Goal: Information Seeking & Learning: Find specific fact

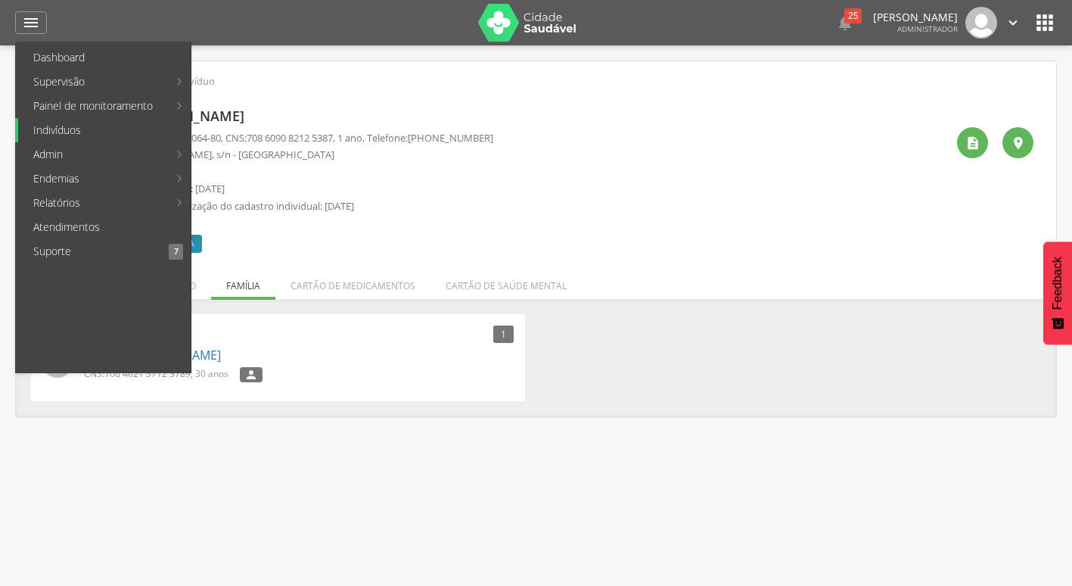
click at [118, 137] on link "Indivíduos" at bounding box center [104, 130] width 172 height 24
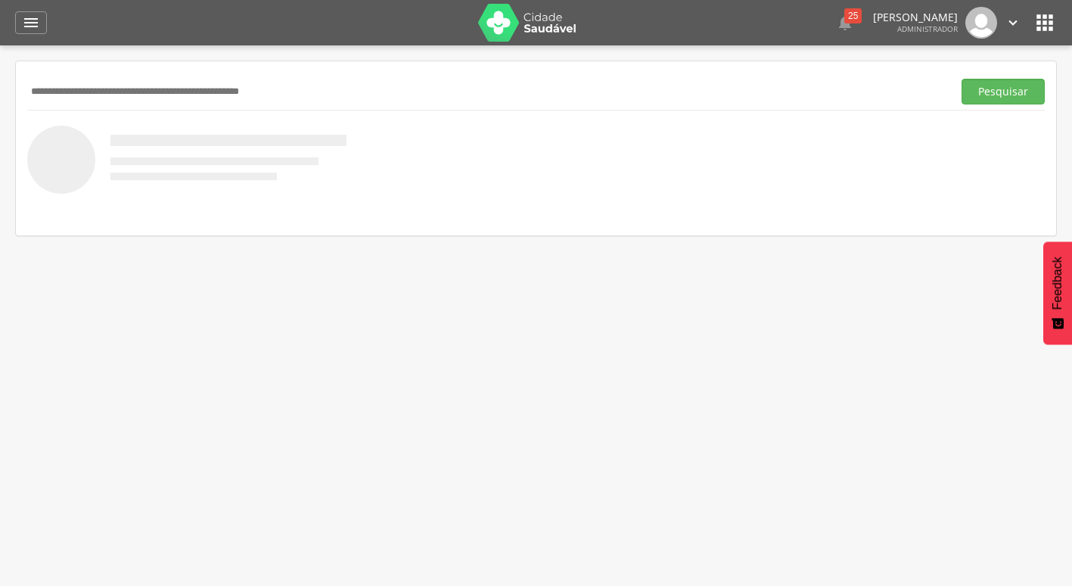
paste input "**********"
click at [962, 79] on button "Pesquisar" at bounding box center [1003, 92] width 83 height 26
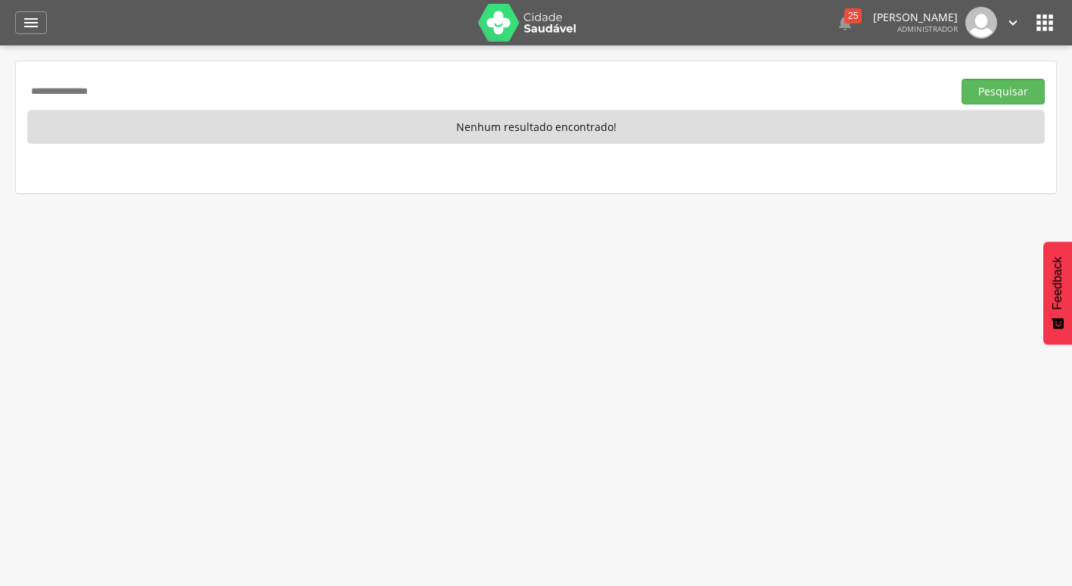
drag, startPoint x: 170, startPoint y: 90, endPoint x: 0, endPoint y: 78, distance: 170.7
click at [0, 90] on html " Dashboard Supervisão Produtividade Mapa da cidade Mapa de cobertura Ranking A…" at bounding box center [536, 293] width 1072 height 586
paste input "text"
click at [962, 79] on button "Pesquisar" at bounding box center [1003, 92] width 83 height 26
drag, startPoint x: 116, startPoint y: 89, endPoint x: 0, endPoint y: 89, distance: 115.8
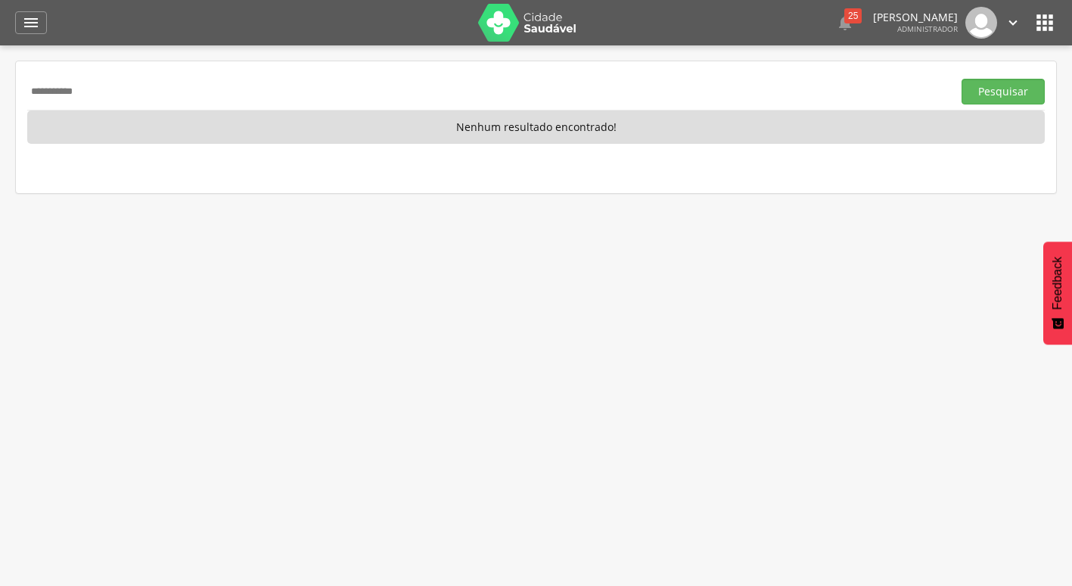
click at [0, 89] on html " Dashboard Supervisão Produtividade Mapa da cidade Mapa de cobertura Ranking A…" at bounding box center [536, 293] width 1072 height 586
paste input "**********"
type input "**********"
click at [962, 79] on button "Pesquisar" at bounding box center [1003, 92] width 83 height 26
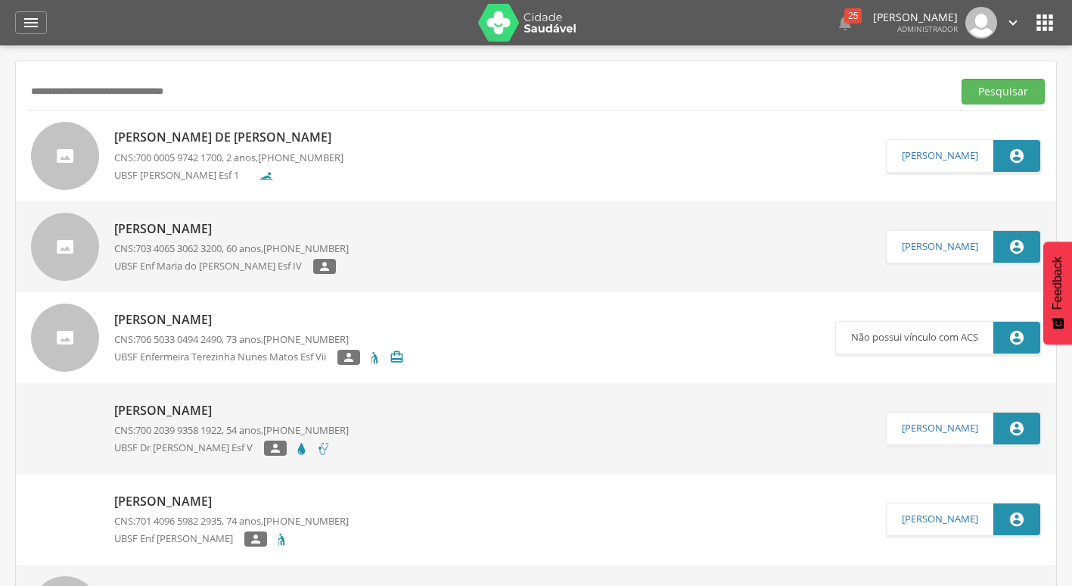
click at [277, 142] on p "[PERSON_NAME]" at bounding box center [228, 137] width 229 height 17
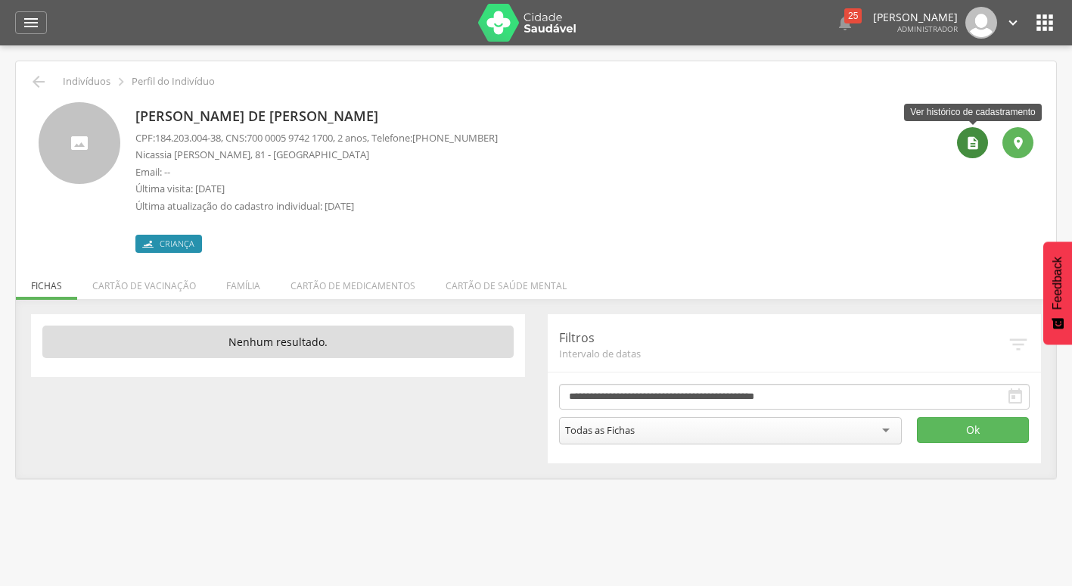
click at [976, 141] on icon "" at bounding box center [972, 142] width 15 height 15
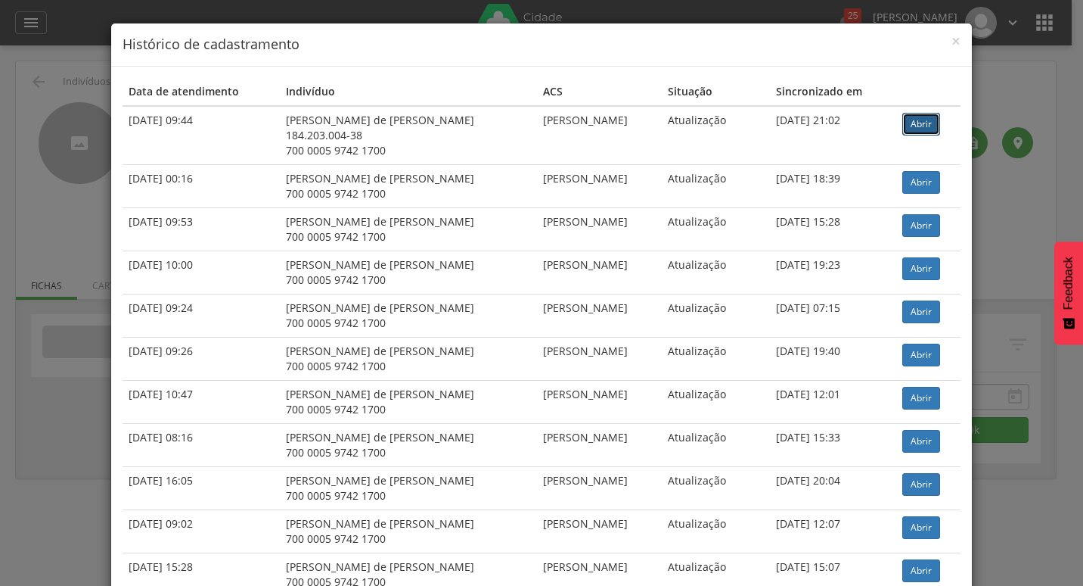
click at [925, 120] on link "Abrir" at bounding box center [922, 124] width 38 height 23
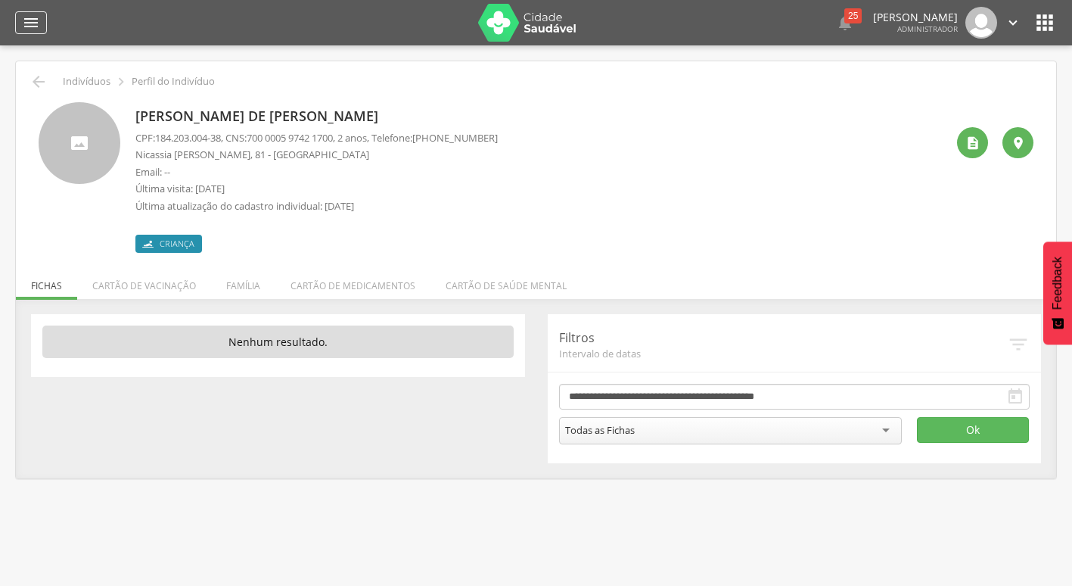
click at [28, 25] on icon "" at bounding box center [31, 23] width 18 height 18
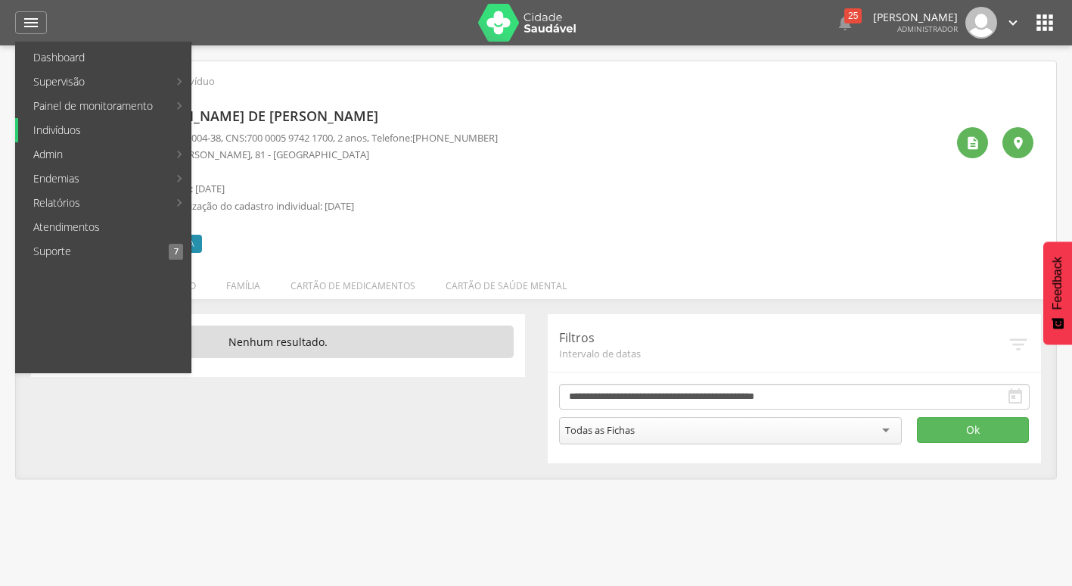
click at [63, 122] on link "Indivíduos" at bounding box center [104, 130] width 172 height 24
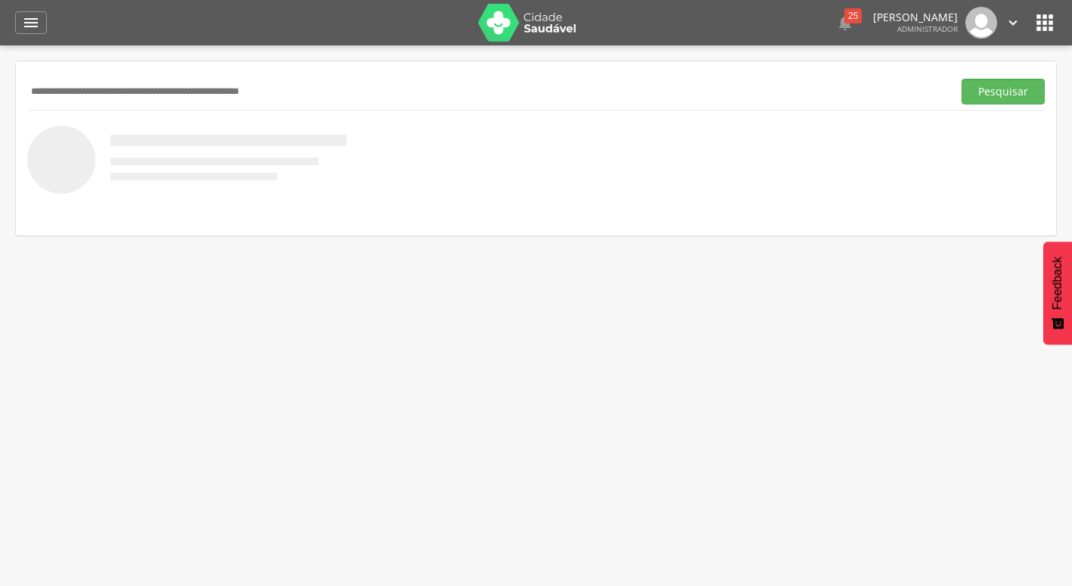
paste input "**********"
click at [962, 79] on button "Pesquisar" at bounding box center [1003, 92] width 83 height 26
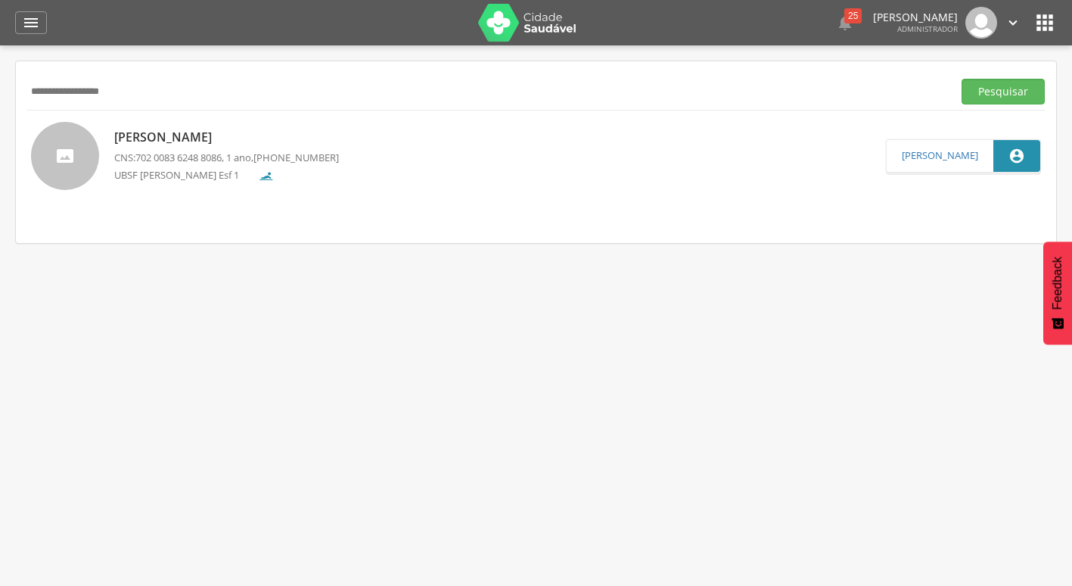
drag, startPoint x: 151, startPoint y: 93, endPoint x: 2, endPoint y: 70, distance: 150.0
click at [0, 73] on html " Dashboard Supervisão Produtividade Mapa da cidade Mapa de cobertura Ranking A…" at bounding box center [536, 293] width 1072 height 586
paste input "**********"
type input "**********"
click at [962, 79] on button "Pesquisar" at bounding box center [1003, 92] width 83 height 26
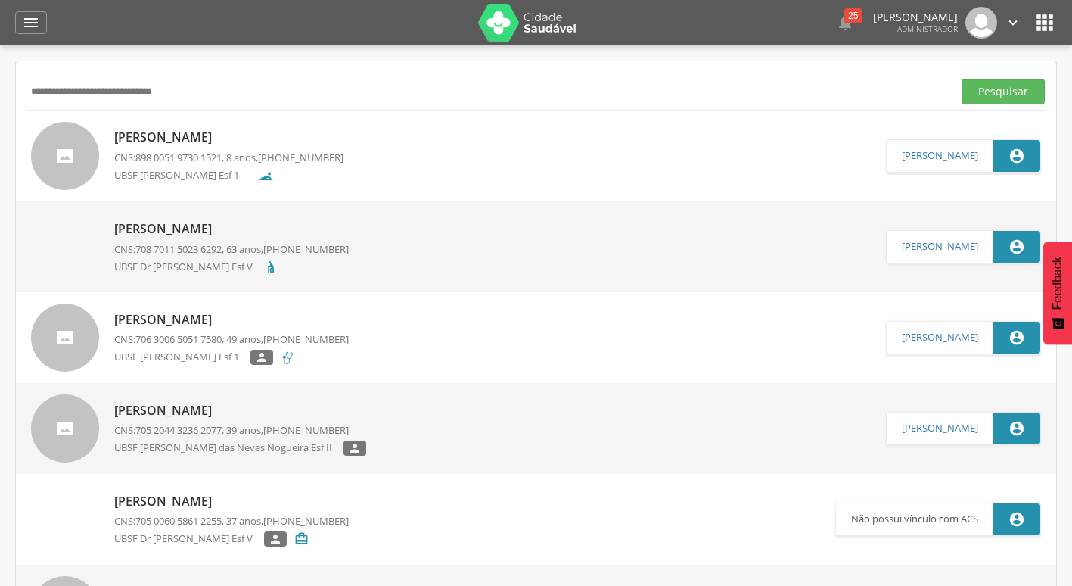
click at [169, 156] on span "898 0051 9730 1521" at bounding box center [178, 158] width 86 height 14
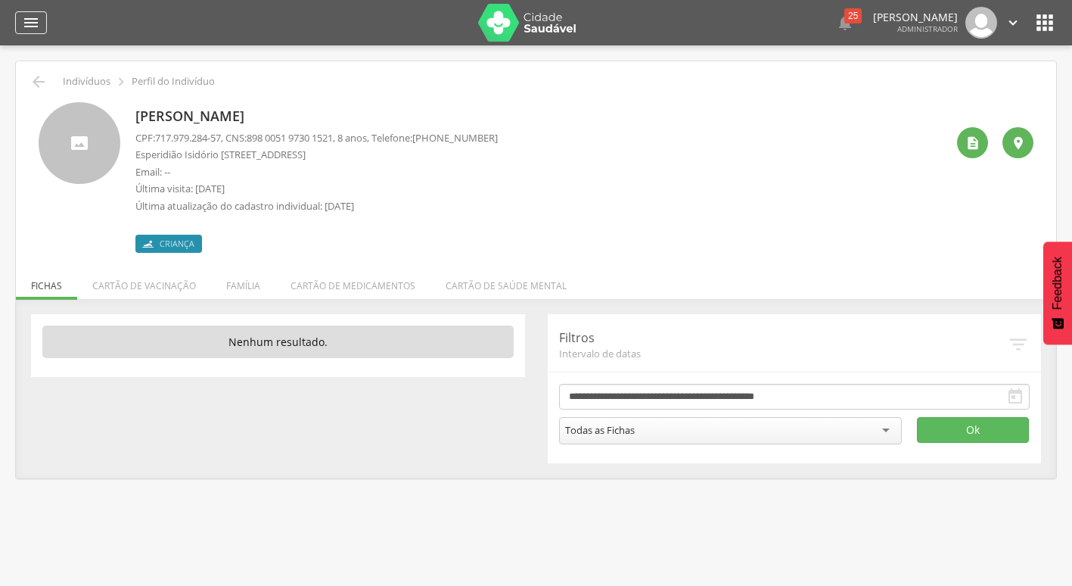
drag, startPoint x: 30, startPoint y: 23, endPoint x: 39, endPoint y: 33, distance: 12.9
click at [30, 23] on icon "" at bounding box center [31, 23] width 18 height 18
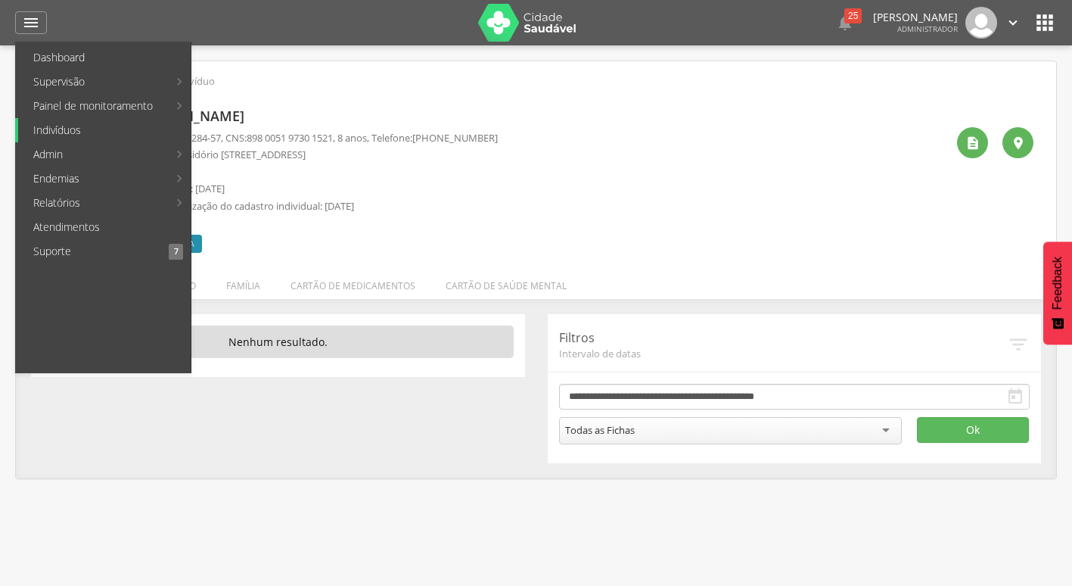
click at [73, 126] on link "Indivíduos" at bounding box center [104, 130] width 172 height 24
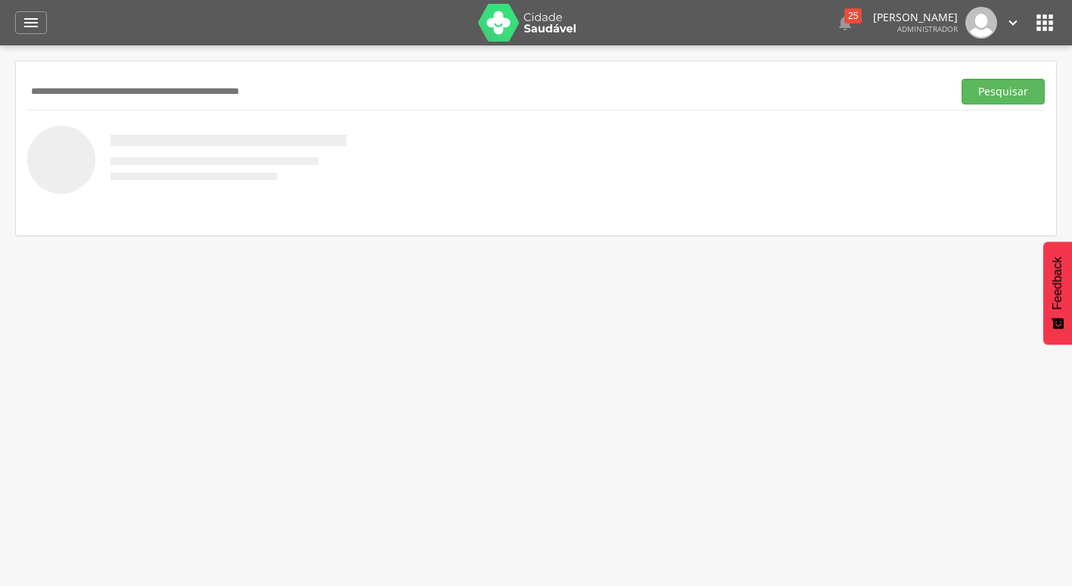
paste input "**********"
drag, startPoint x: 209, startPoint y: 101, endPoint x: 0, endPoint y: 93, distance: 208.9
click at [0, 93] on html " Dashboard Supervisão Produtividade Mapa da cidade Mapa de cobertura Ranking A…" at bounding box center [536, 293] width 1072 height 586
paste input "text"
type input "**********"
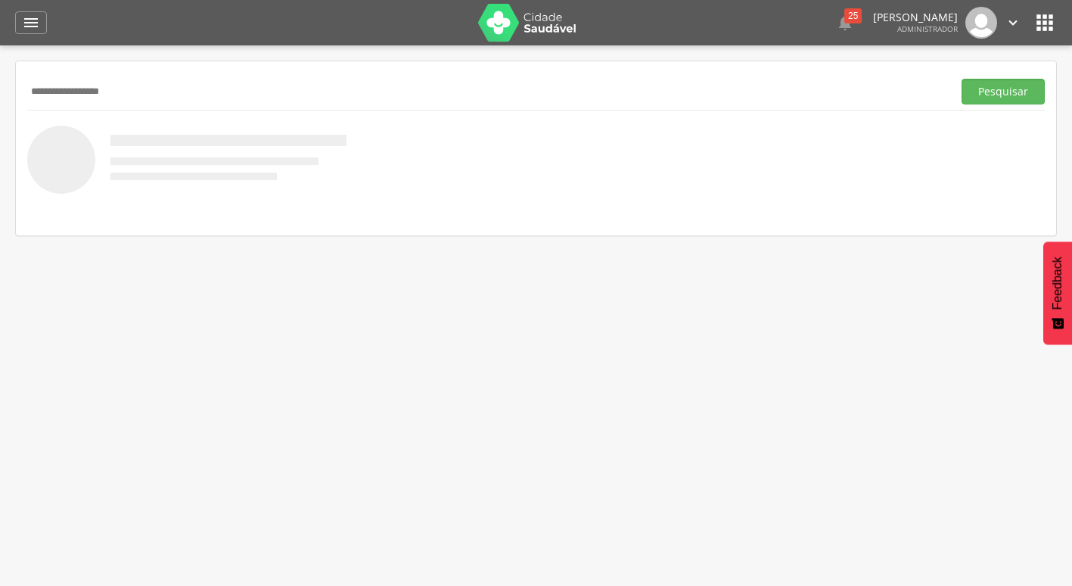
click at [962, 79] on button "Pesquisar" at bounding box center [1003, 92] width 83 height 26
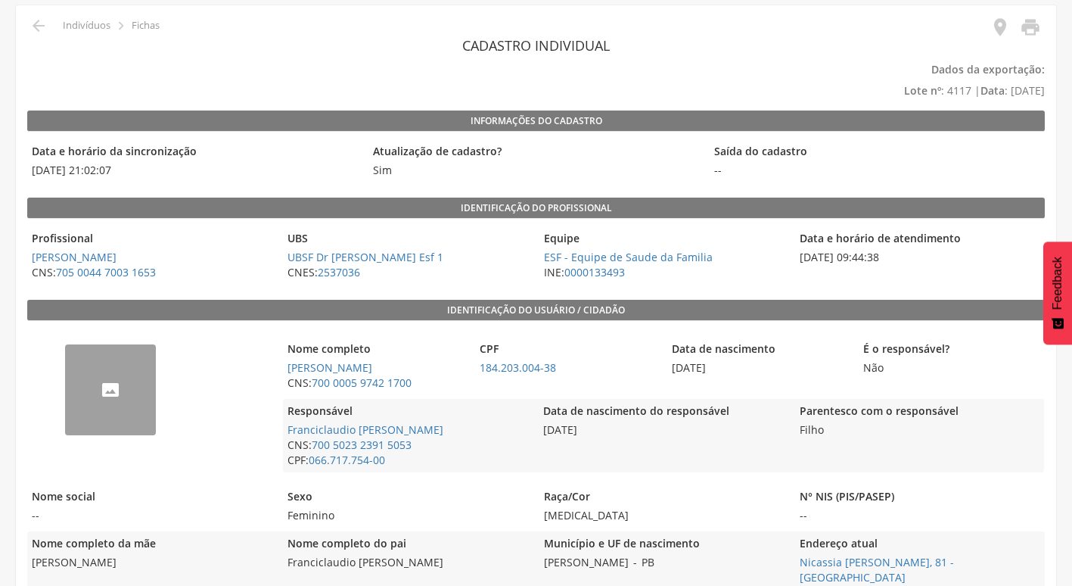
scroll to position [151, 0]
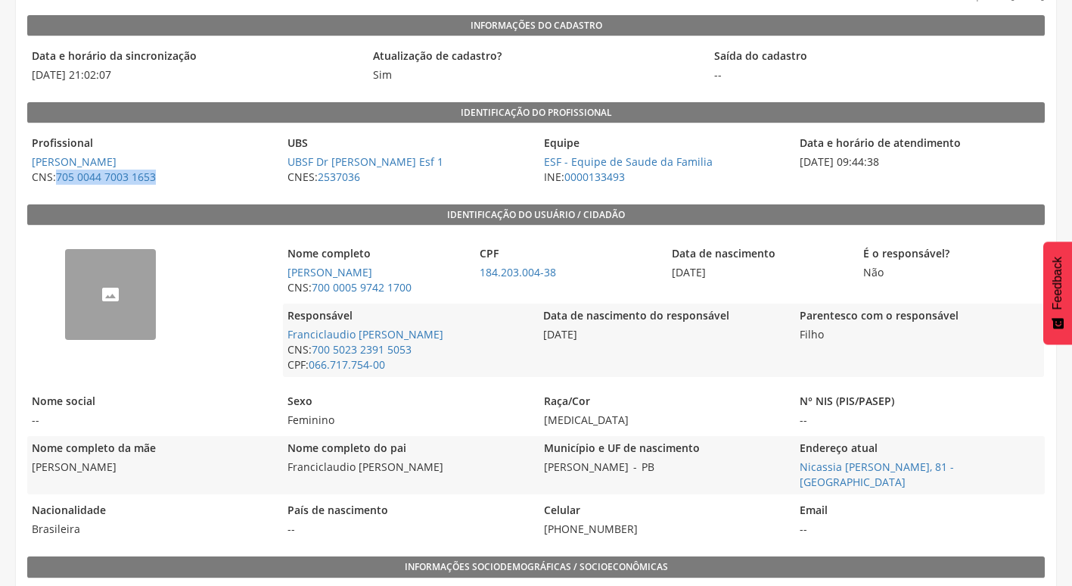
drag, startPoint x: 180, startPoint y: 176, endPoint x: 57, endPoint y: 179, distance: 123.4
click at [57, 179] on span "CNS: 705 0044 7003 1653" at bounding box center [151, 176] width 248 height 15
copy link "705 0044 7003 1653"
drag, startPoint x: 432, startPoint y: 303, endPoint x: 314, endPoint y: 311, distance: 118.3
click at [314, 300] on div "Nome completo [PERSON_NAME] CNS: 700 0005 9742 1700" at bounding box center [375, 270] width 185 height 58
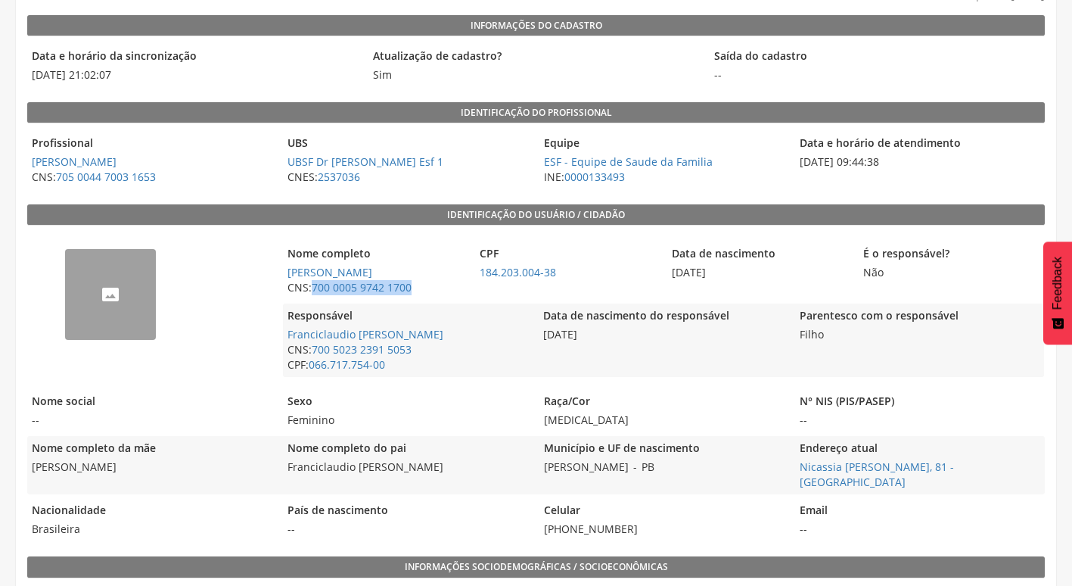
copy link "700 0005 9742 1700"
drag, startPoint x: 517, startPoint y: 352, endPoint x: 286, endPoint y: 356, distance: 231.5
click at [286, 342] on span "Franciclaudio [PERSON_NAME]" at bounding box center [407, 334] width 248 height 15
copy link "Franciclaudio [PERSON_NAME]"
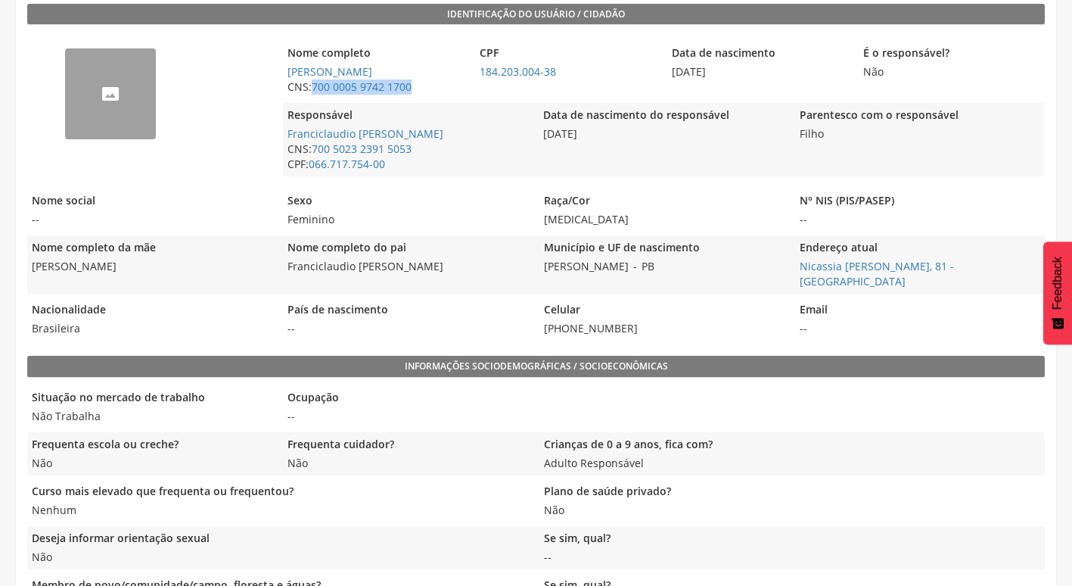
scroll to position [378, 0]
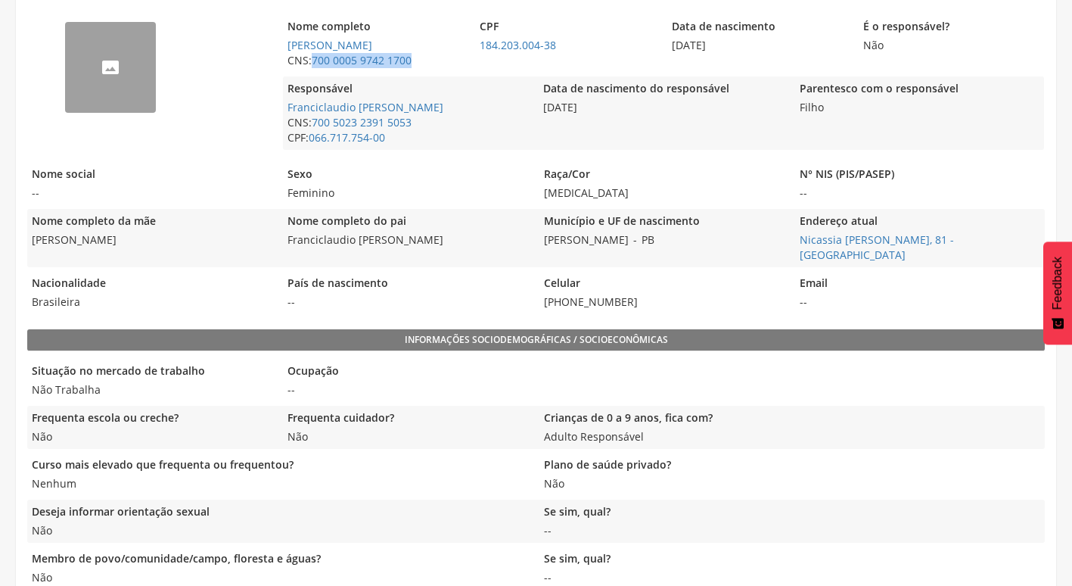
drag, startPoint x: 625, startPoint y: 123, endPoint x: 545, endPoint y: 126, distance: 79.5
click at [545, 115] on span "[DATE]" at bounding box center [663, 107] width 248 height 15
copy span "[DATE]"
click at [591, 98] on legend "Data de nascimento do responsável" at bounding box center [663, 89] width 248 height 17
drag, startPoint x: 663, startPoint y: 45, endPoint x: 728, endPoint y: 43, distance: 64.3
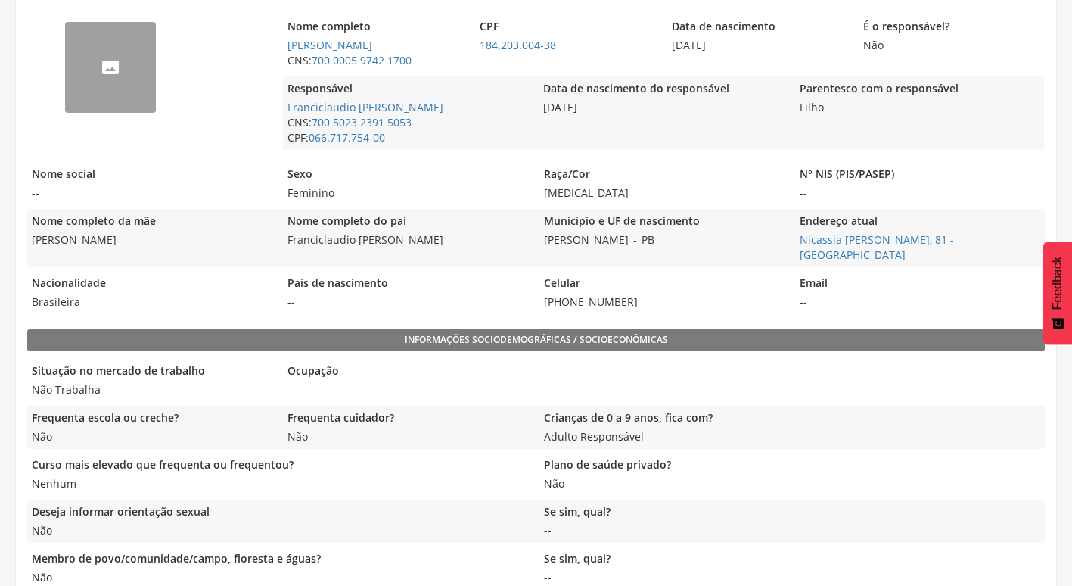
click at [728, 43] on div "Nome completo [PERSON_NAME] CNS: 700 0005 9742 1700 CPF 184.203.004-38 Data de …" at bounding box center [663, 43] width 760 height 58
drag, startPoint x: 728, startPoint y: 43, endPoint x: 737, endPoint y: 42, distance: 9.1
click at [737, 42] on span "[DATE]" at bounding box center [759, 45] width 185 height 15
drag, startPoint x: 738, startPoint y: 43, endPoint x: 674, endPoint y: 54, distance: 64.6
click at [674, 54] on div "Data de nascimento [DATE]" at bounding box center [759, 43] width 185 height 58
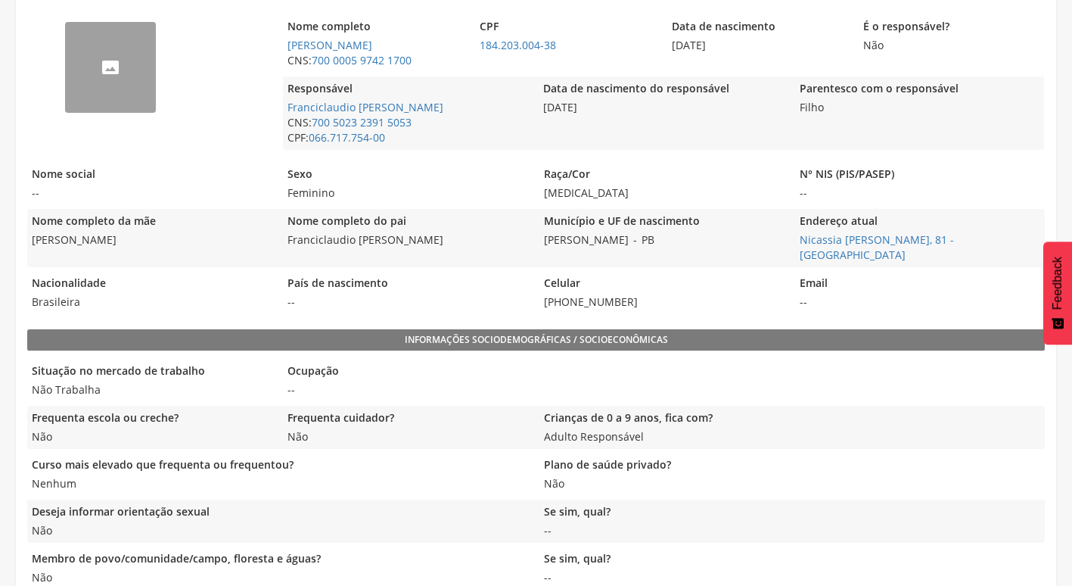
copy span "[DATE]"
drag, startPoint x: 226, startPoint y: 256, endPoint x: 31, endPoint y: 257, distance: 195.2
click at [31, 247] on span "[PERSON_NAME]" at bounding box center [151, 239] width 248 height 15
copy span "[PERSON_NAME]"
drag, startPoint x: 521, startPoint y: 254, endPoint x: 288, endPoint y: 263, distance: 233.2
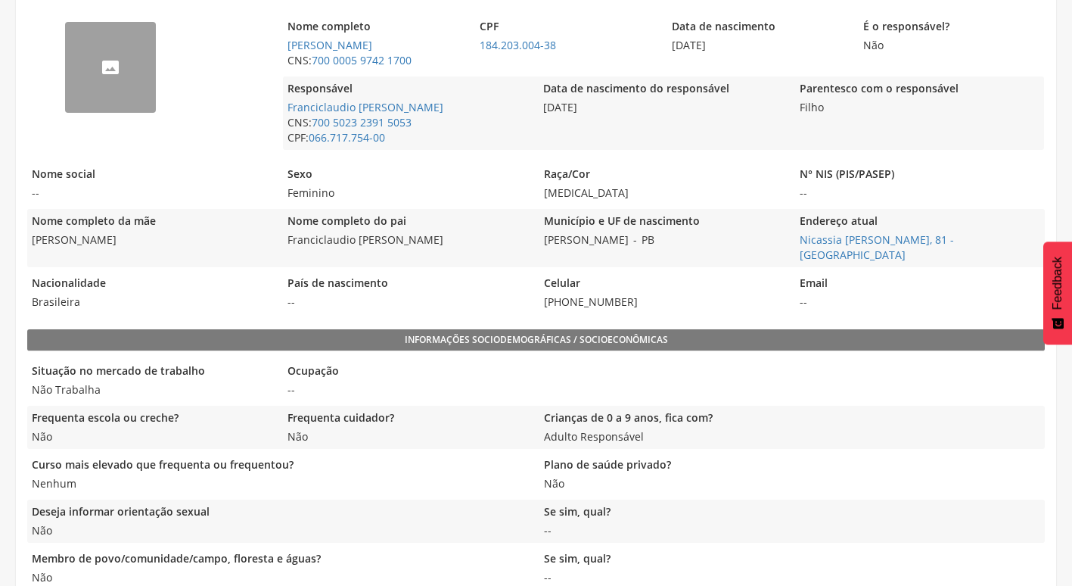
click at [288, 247] on span "Franciclaudio [PERSON_NAME]" at bounding box center [407, 239] width 248 height 15
copy span "Franciclaudio [PERSON_NAME]"
drag, startPoint x: 558, startPoint y: 308, endPoint x: 538, endPoint y: 308, distance: 19.7
click at [538, 308] on div "Nacionalidade Brasileira País de nascimento -- Celular [PHONE_NUMBER] Email --" at bounding box center [536, 292] width 1018 height 43
copy span "[PHONE_NUMBER]"
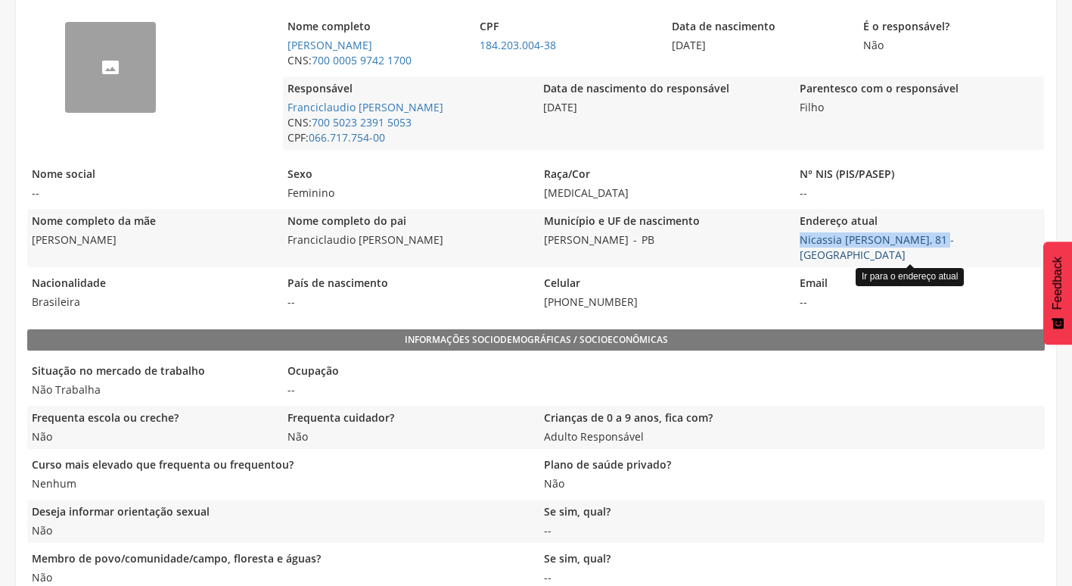
drag, startPoint x: 791, startPoint y: 261, endPoint x: 939, endPoint y: 258, distance: 147.6
click at [939, 258] on div "Nome completo da mãe [PERSON_NAME] Nome completo do pai [PERSON_NAME] Município…" at bounding box center [536, 238] width 1018 height 58
copy link "Nicassia [PERSON_NAME]"
drag, startPoint x: 408, startPoint y: 123, endPoint x: 285, endPoint y: 126, distance: 122.6
click at [285, 115] on span "Franciclaudio [PERSON_NAME]" at bounding box center [407, 107] width 248 height 15
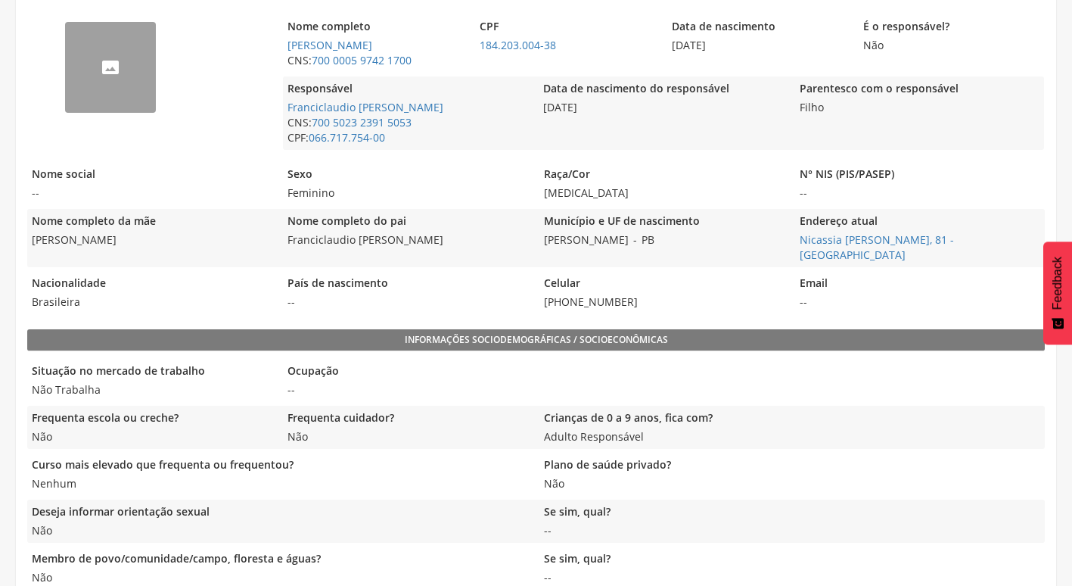
drag, startPoint x: 285, startPoint y: 126, endPoint x: 466, endPoint y: 228, distance: 207.3
click at [466, 230] on legend "Nome completo do pai" at bounding box center [407, 221] width 248 height 17
drag, startPoint x: 411, startPoint y: 61, endPoint x: 285, endPoint y: 48, distance: 126.2
click at [285, 48] on span "[PERSON_NAME]" at bounding box center [375, 45] width 185 height 15
copy link "[PERSON_NAME]"
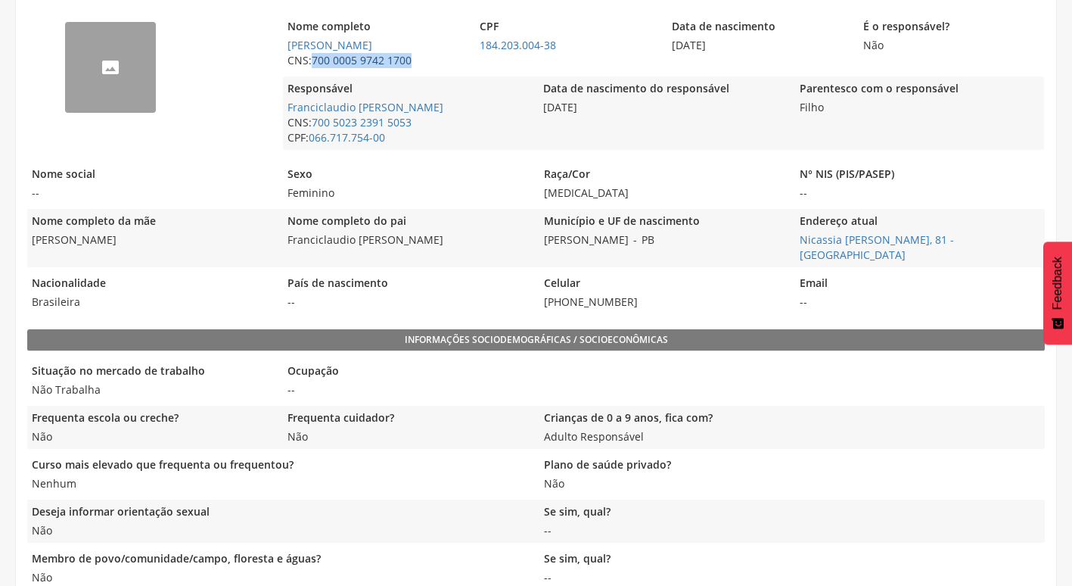
drag, startPoint x: 434, startPoint y: 74, endPoint x: 314, endPoint y: 76, distance: 120.3
click at [314, 68] on span "CNS: 700 0005 9742 1700" at bounding box center [375, 60] width 185 height 15
click at [334, 52] on link "[PERSON_NAME]" at bounding box center [329, 45] width 85 height 14
type input "**********"
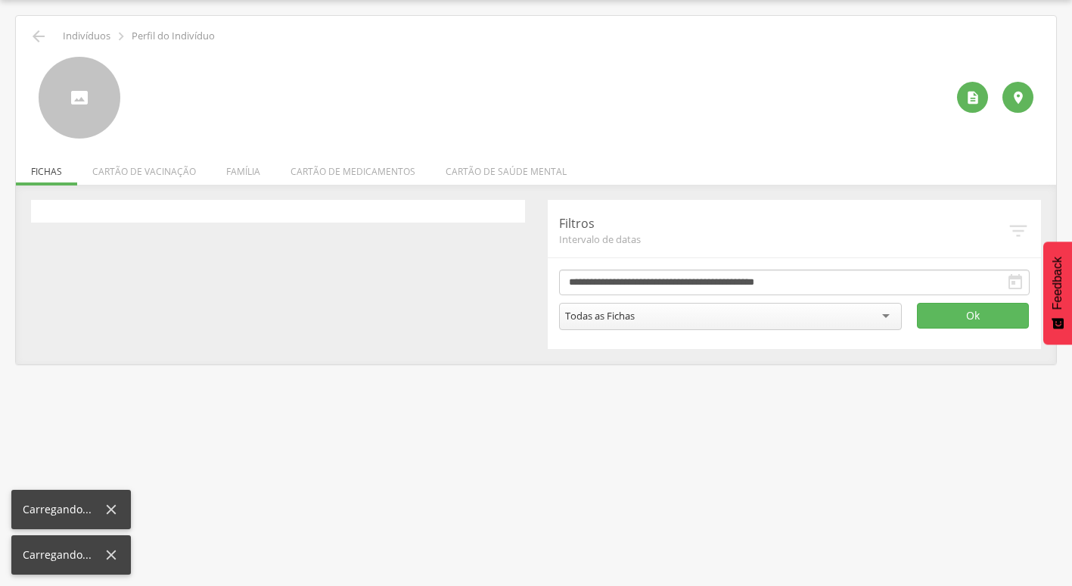
scroll to position [45, 0]
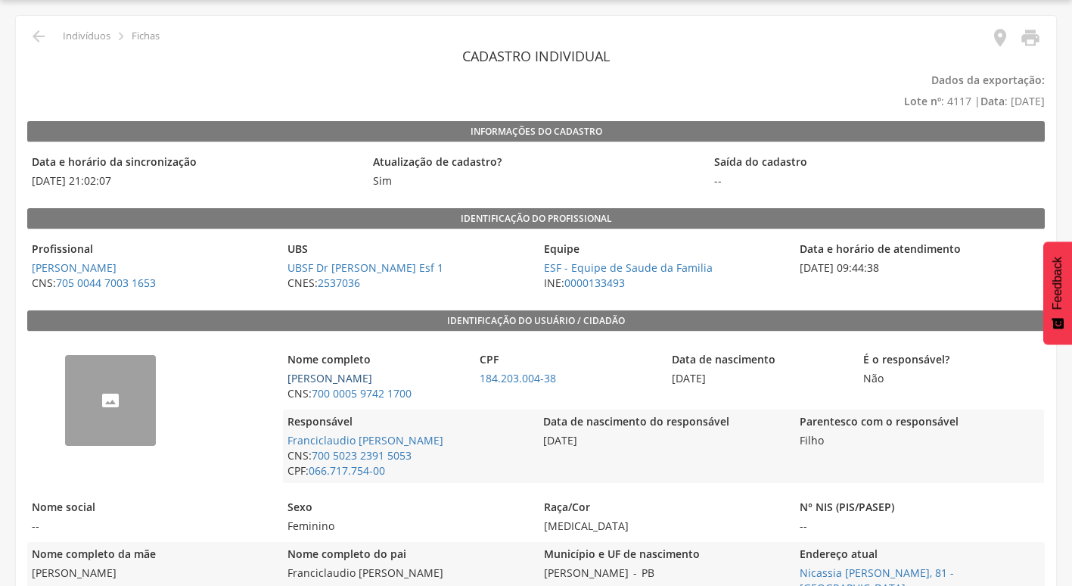
drag, startPoint x: 371, startPoint y: 392, endPoint x: 292, endPoint y: 379, distance: 79.7
click at [292, 379] on span "[PERSON_NAME]" at bounding box center [375, 378] width 185 height 15
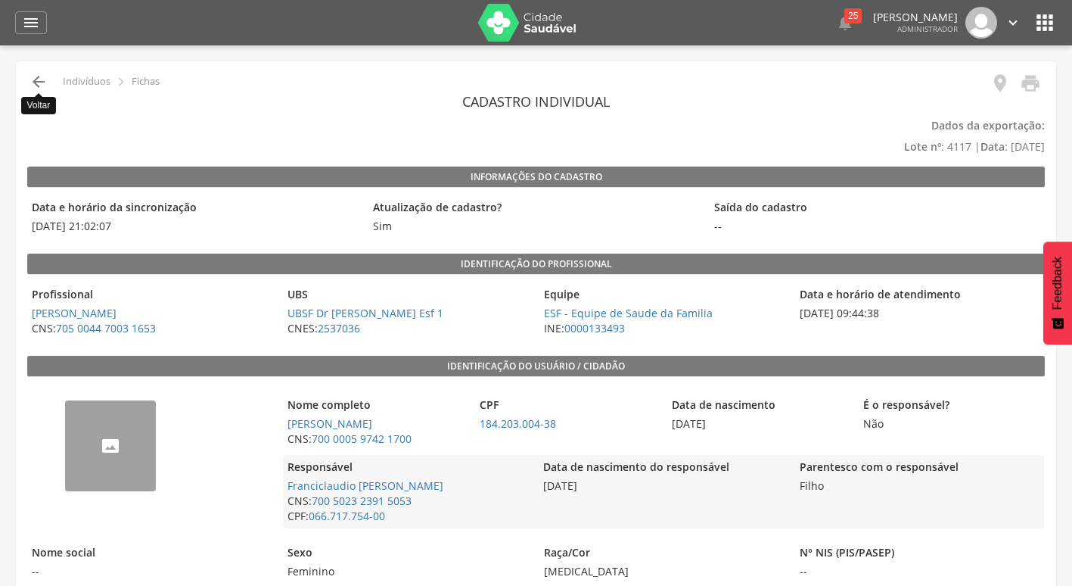
click at [39, 80] on icon "" at bounding box center [39, 82] width 18 height 18
click at [97, 88] on div " Indivíduos  Fichas" at bounding box center [93, 82] width 132 height 18
click at [97, 82] on p "Indivíduos" at bounding box center [87, 82] width 48 height 12
click at [1034, 20] on icon "" at bounding box center [1045, 23] width 24 height 24
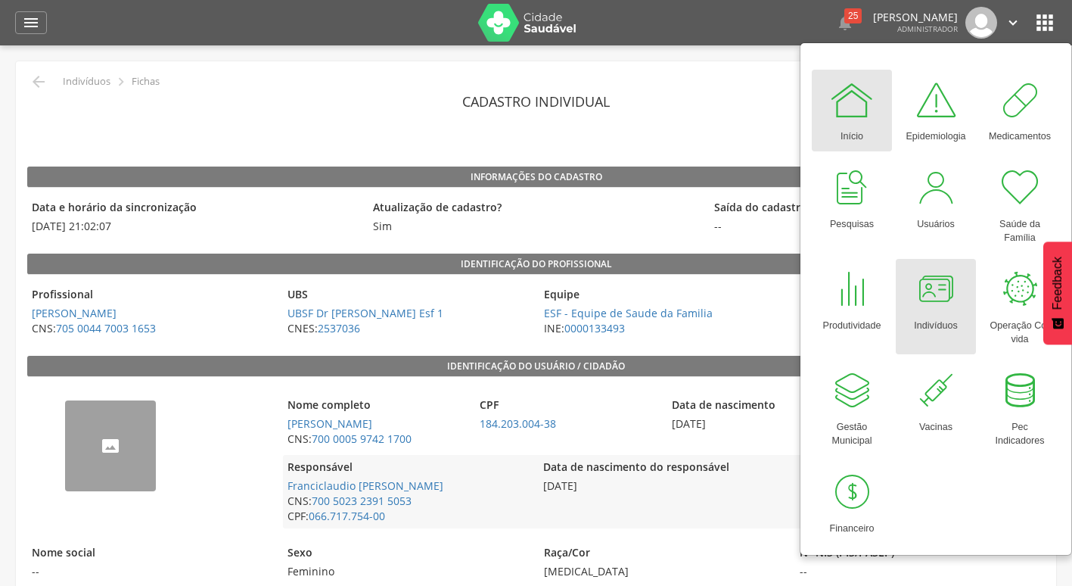
click at [938, 316] on div "Indivíduos" at bounding box center [935, 322] width 43 height 21
